Goal: Find specific page/section: Find specific page/section

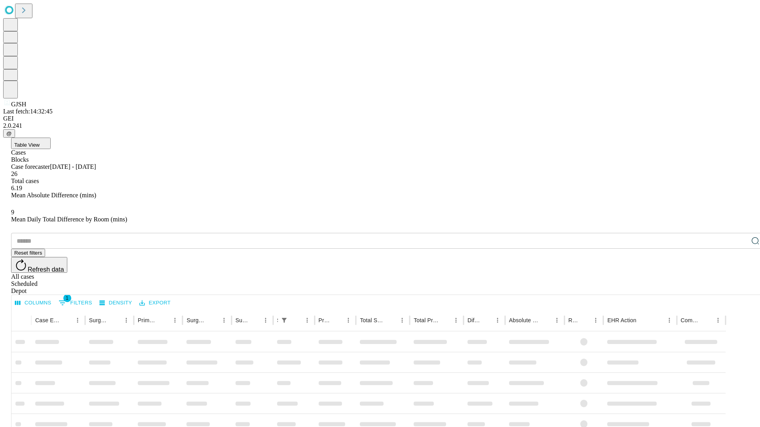
click at [739, 288] on div "Depot" at bounding box center [387, 291] width 753 height 7
